Goal: Transaction & Acquisition: Purchase product/service

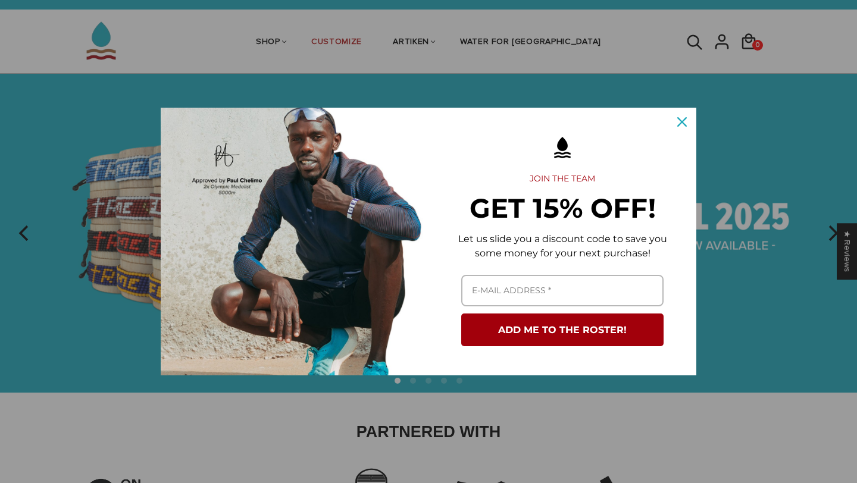
scroll to position [32, 0]
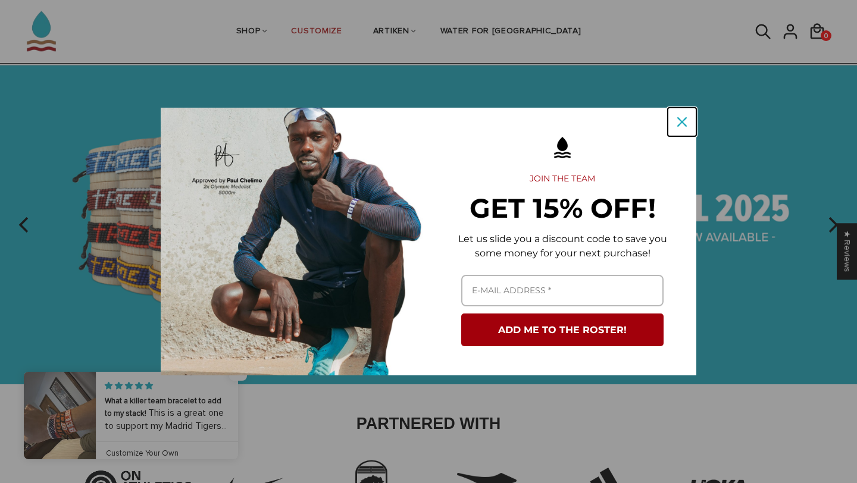
click at [680, 123] on icon "close icon" at bounding box center [682, 122] width 10 height 10
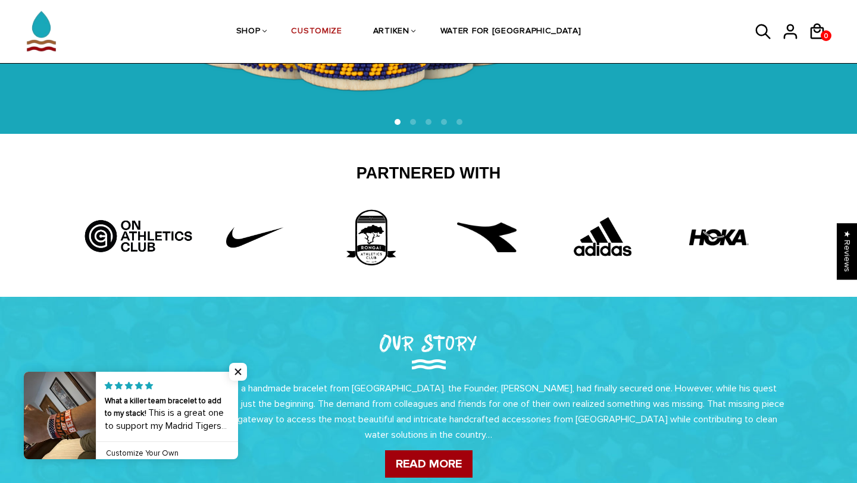
scroll to position [368, 0]
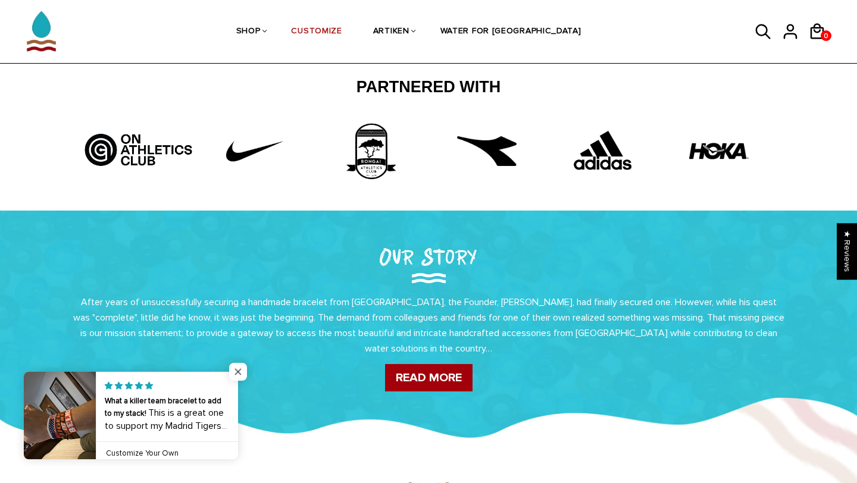
click at [234, 371] on span "Close popup widget" at bounding box center [238, 372] width 18 height 18
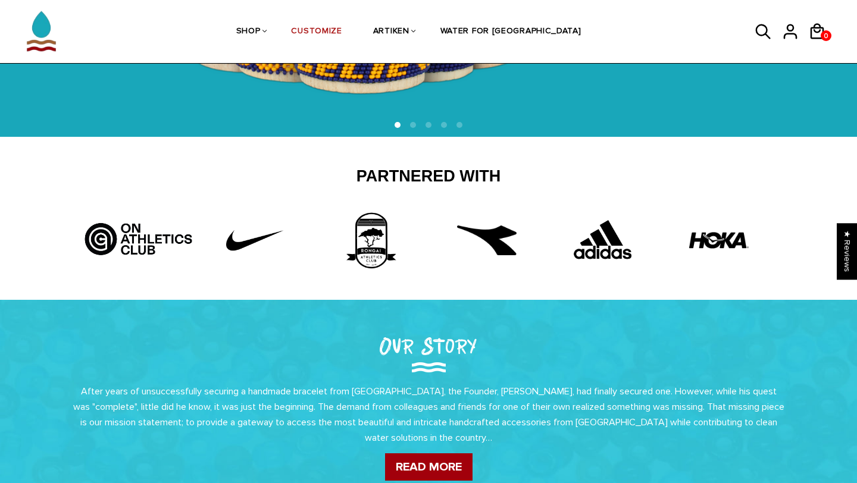
scroll to position [0, 0]
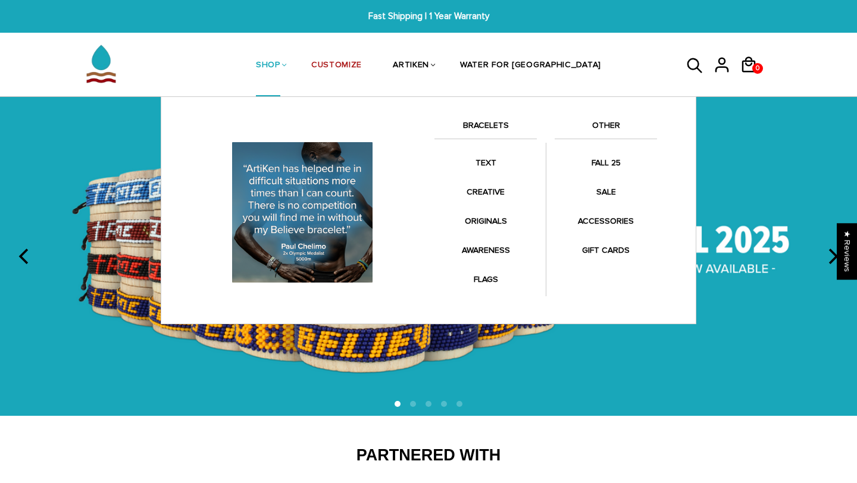
click at [489, 123] on link "BRACELETS" at bounding box center [485, 128] width 102 height 20
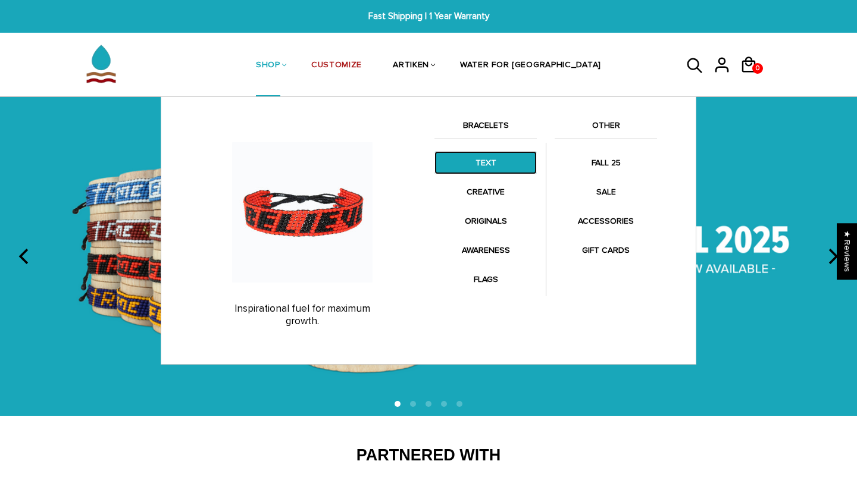
click at [475, 164] on link "TEXT" at bounding box center [485, 162] width 102 height 23
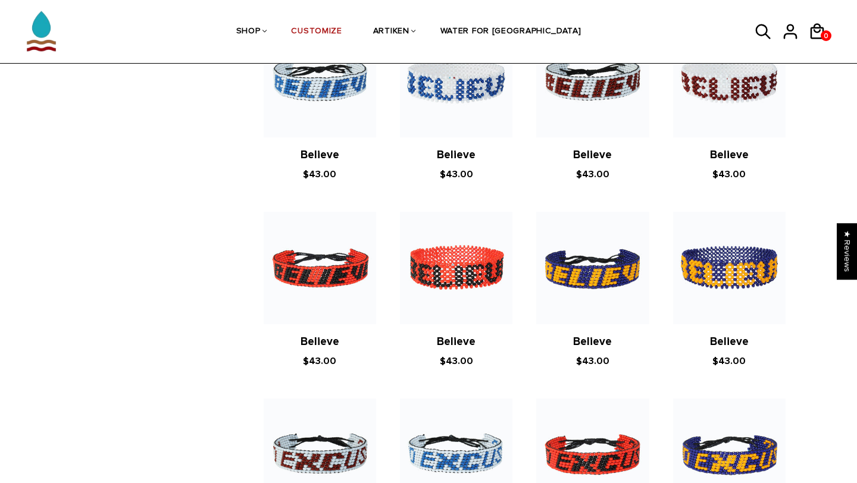
scroll to position [488, 0]
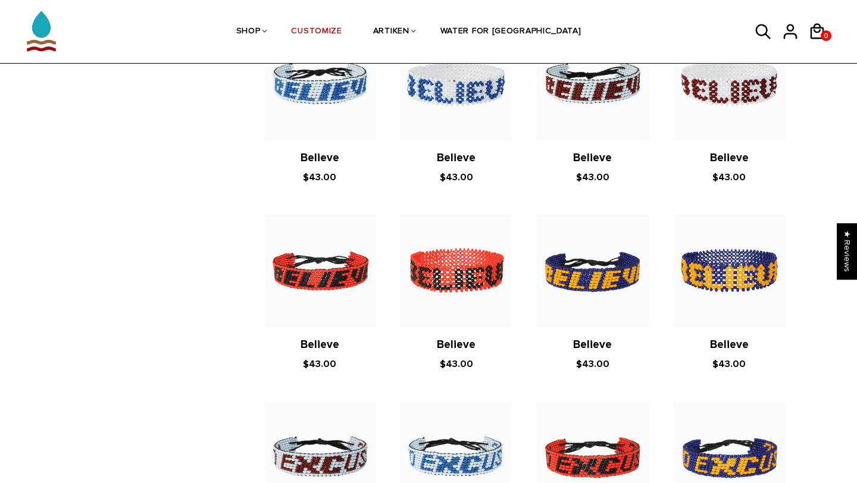
click at [618, 336] on article "Believe $43.00" at bounding box center [592, 293] width 136 height 157
click at [588, 350] on link "Believe" at bounding box center [592, 345] width 39 height 14
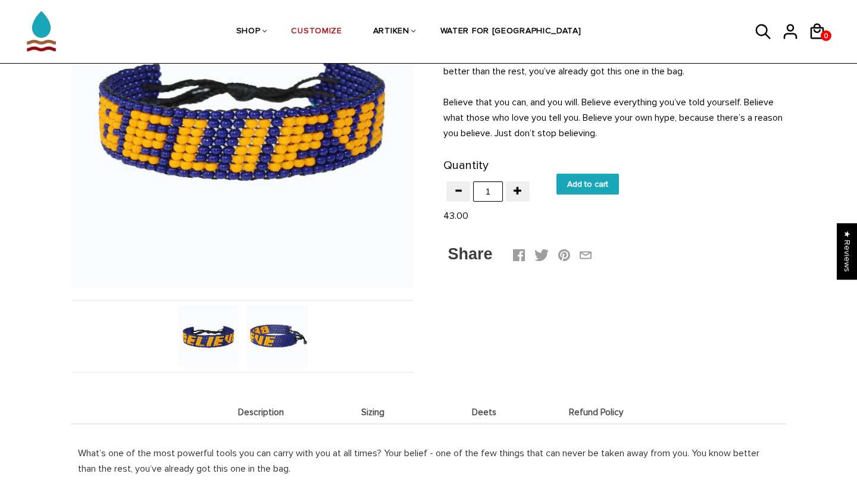
scroll to position [278, 0]
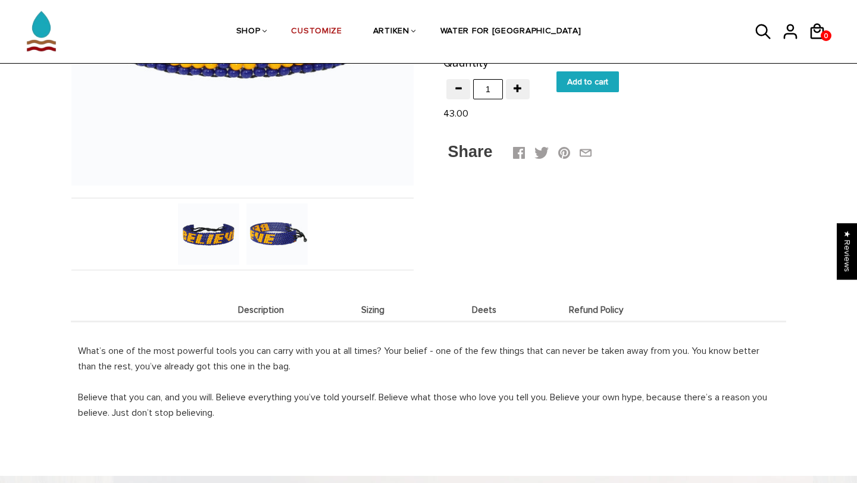
click at [371, 300] on li "Sizing" at bounding box center [373, 309] width 112 height 23
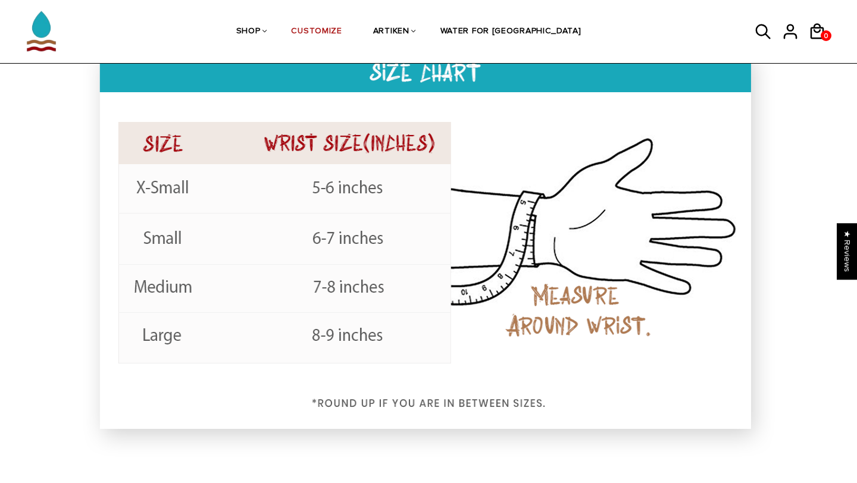
scroll to position [590, 0]
